Goal: Task Accomplishment & Management: Complete application form

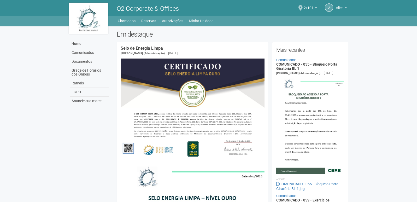
click at [212, 21] on li "Minha Unidade" at bounding box center [203, 20] width 29 height 7
click at [211, 21] on link "Minha Unidade" at bounding box center [201, 20] width 24 height 7
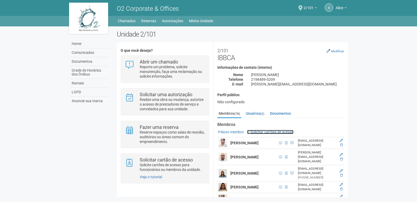
click at [264, 133] on link "Solicitar cartões de acesso" at bounding box center [270, 132] width 46 height 4
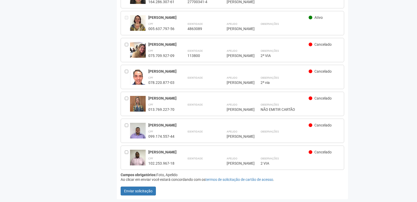
scroll to position [2244, 0]
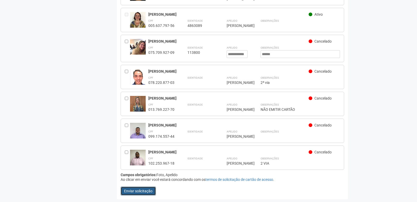
click at [135, 194] on button "Enviar solicitação" at bounding box center [138, 190] width 35 height 9
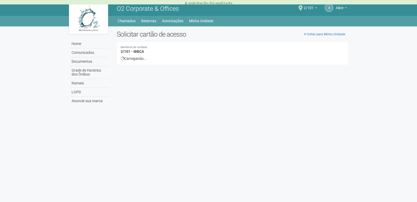
scroll to position [0, 0]
